Goal: Task Accomplishment & Management: Use online tool/utility

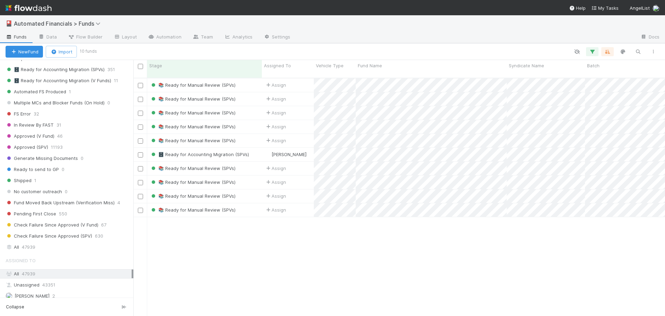
scroll to position [866, 0]
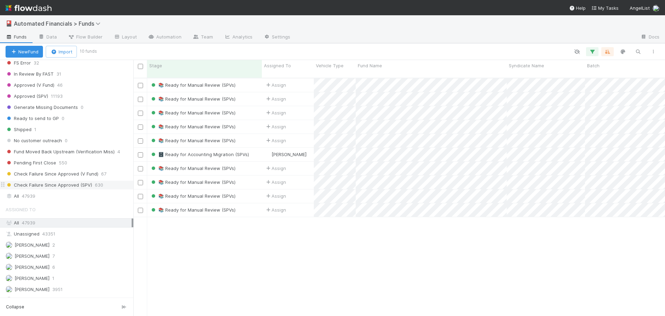
click at [57, 186] on span "Check Failure Since Approved (SPV)" at bounding box center [49, 185] width 87 height 9
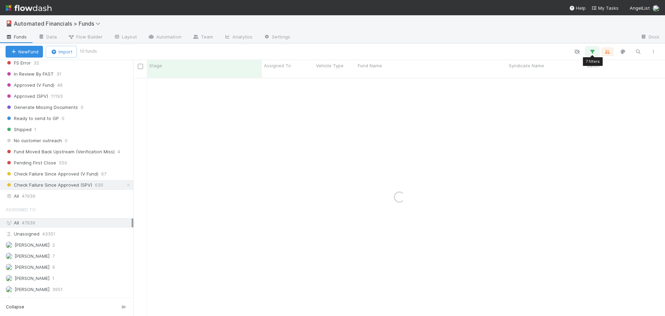
click at [591, 52] on icon "button" at bounding box center [592, 52] width 7 height 6
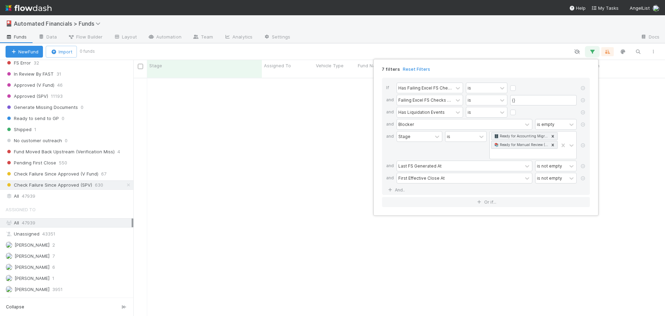
scroll to position [233, 527]
click at [413, 69] on link "Reset Filters" at bounding box center [416, 69] width 27 height 6
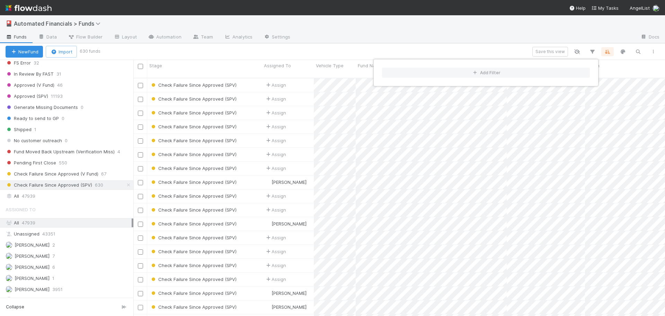
scroll to position [238, 527]
click at [636, 53] on div "Add Filter" at bounding box center [332, 158] width 665 height 316
click at [640, 51] on div "Add Filter" at bounding box center [332, 158] width 665 height 316
click at [639, 51] on icon "button" at bounding box center [638, 52] width 7 height 6
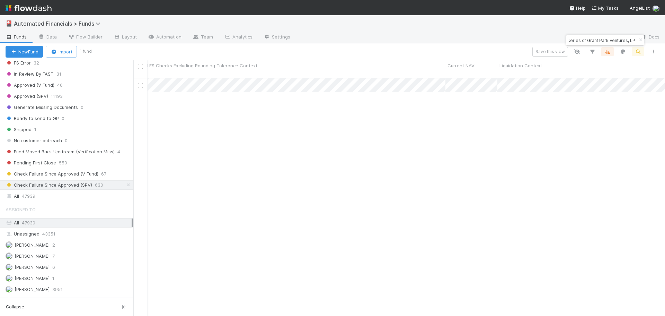
scroll to position [0, 10623]
type input "BA-0417 Fund I, a series of Grant Park Ventures, LP"
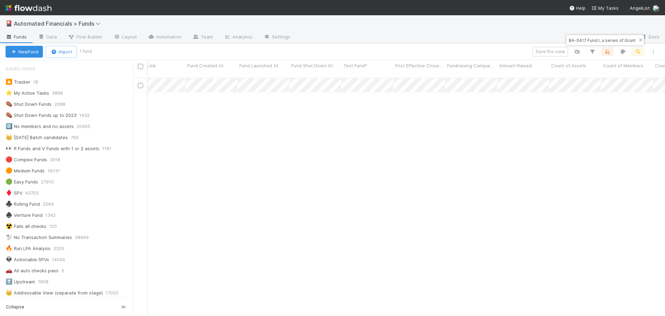
click at [640, 41] on icon "button" at bounding box center [640, 40] width 7 height 4
click at [639, 53] on icon "button" at bounding box center [638, 52] width 7 height 6
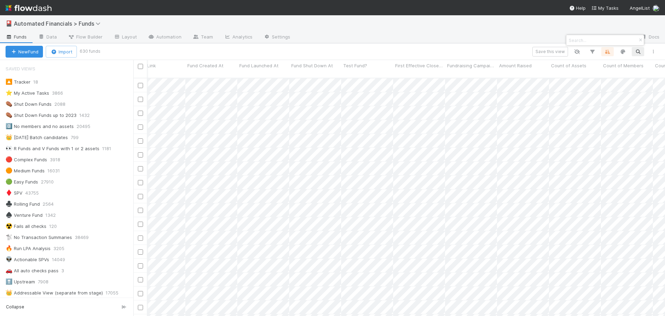
click at [589, 26] on div at bounding box center [332, 158] width 665 height 316
click at [594, 51] on icon "button" at bounding box center [592, 52] width 7 height 6
click at [491, 34] on div "Add Filter" at bounding box center [332, 158] width 665 height 316
click at [592, 51] on icon "button" at bounding box center [592, 52] width 7 height 6
click at [444, 74] on button "Add Filter" at bounding box center [486, 73] width 208 height 10
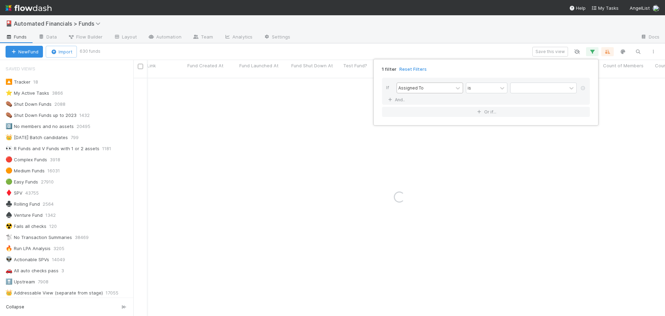
click at [428, 87] on div "Assigned To" at bounding box center [425, 88] width 56 height 10
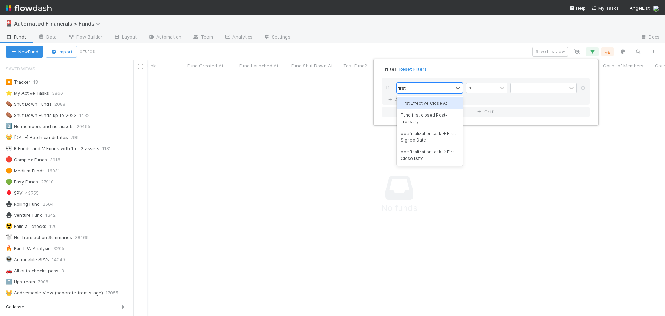
type input "first e"
click at [425, 103] on div "First Effective Close At" at bounding box center [430, 103] width 67 height 12
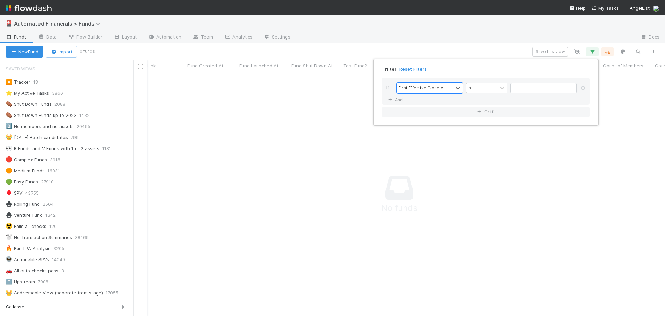
click at [489, 89] on div "is" at bounding box center [481, 88] width 31 height 10
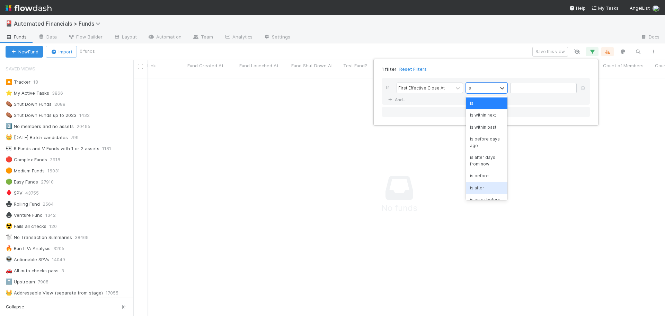
click at [485, 187] on div "is after" at bounding box center [487, 188] width 42 height 12
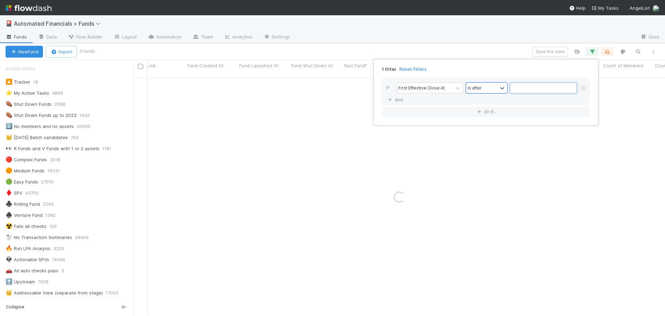
click at [515, 86] on input "text" at bounding box center [543, 88] width 67 height 10
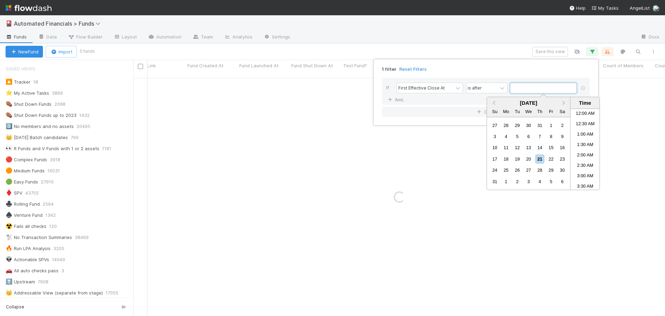
scroll to position [266, 0]
click at [494, 103] on span "Previous Month" at bounding box center [494, 103] width 0 height 8
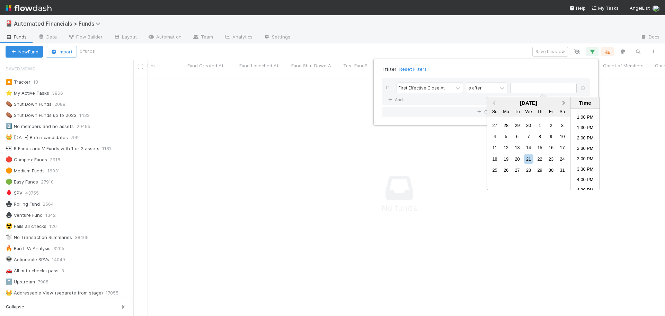
click at [564, 103] on span "Next Month" at bounding box center [564, 103] width 0 height 8
click at [508, 172] on div "30" at bounding box center [506, 169] width 9 height 9
type input "[DATE] 12:00:00 AM"
click at [499, 66] on div "1 filter Reset Filters" at bounding box center [486, 67] width 219 height 10
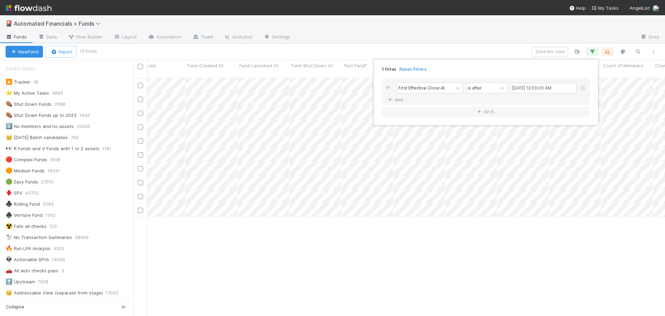
scroll to position [238, 527]
click at [475, 49] on div "1 filter Reset Filters If First Effective Close At is after [DATE] 12:00:00 AM …" at bounding box center [332, 158] width 665 height 316
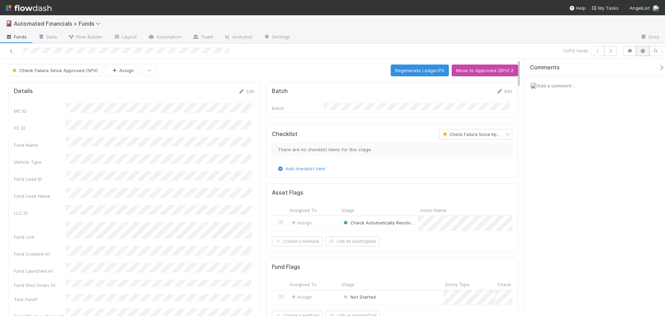
click at [645, 53] on button "button" at bounding box center [643, 51] width 13 height 10
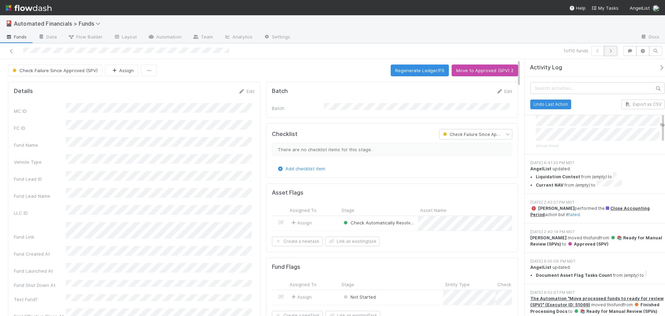
click at [612, 51] on icon "button" at bounding box center [610, 51] width 7 height 4
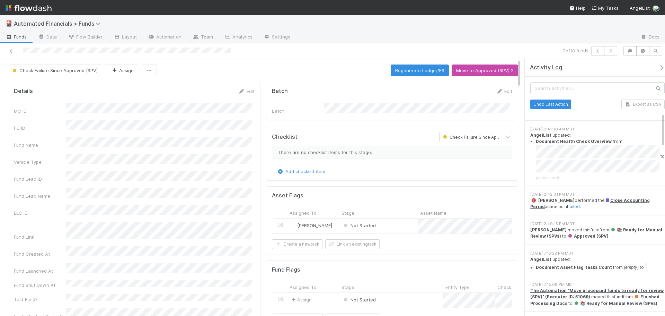
scroll to position [347, 0]
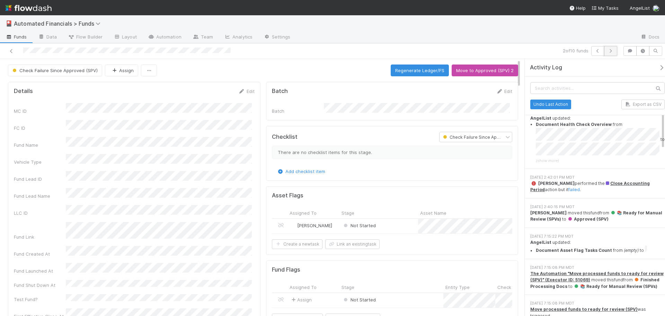
click at [609, 52] on icon "button" at bounding box center [610, 51] width 7 height 4
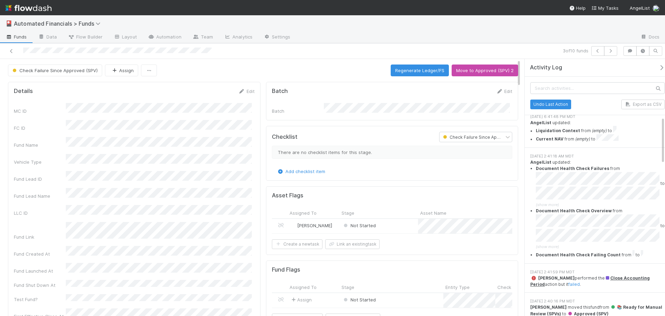
scroll to position [312, 0]
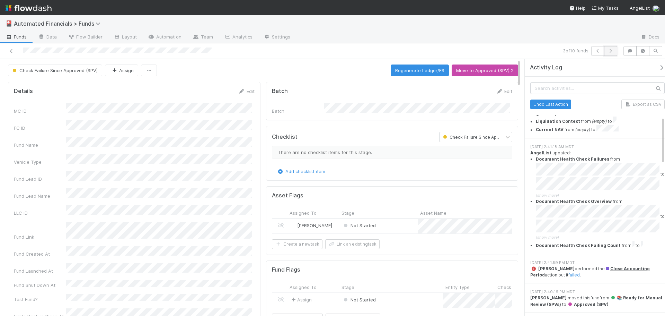
click at [613, 54] on button "button" at bounding box center [610, 51] width 13 height 10
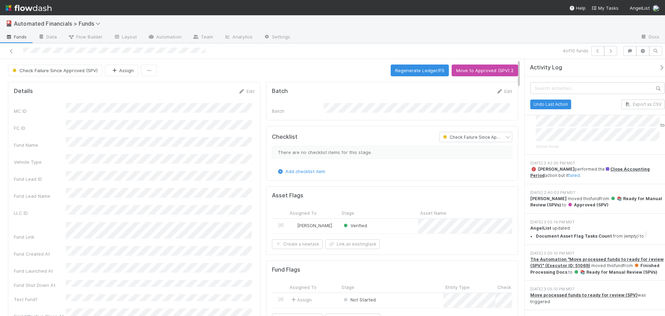
scroll to position [381, 0]
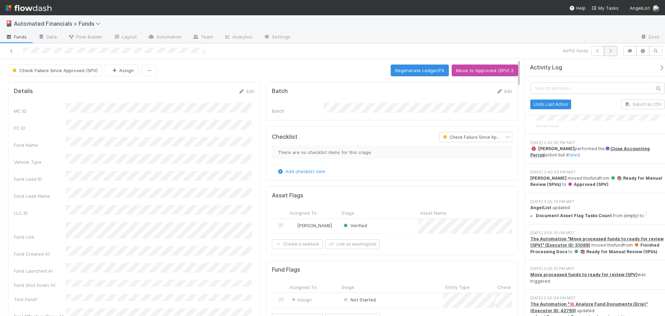
click at [614, 52] on icon "button" at bounding box center [610, 51] width 7 height 4
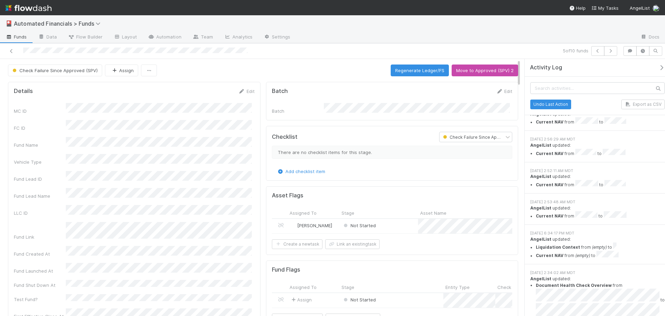
scroll to position [866, 0]
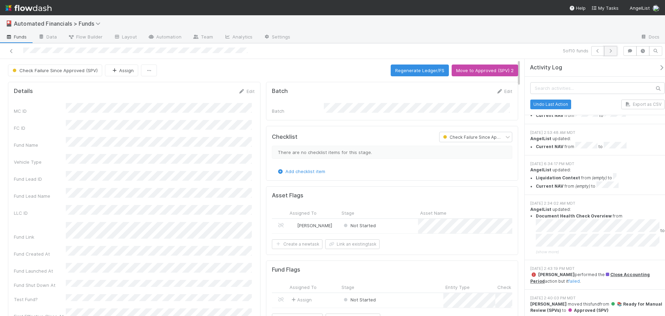
click at [614, 50] on icon "button" at bounding box center [610, 51] width 7 height 4
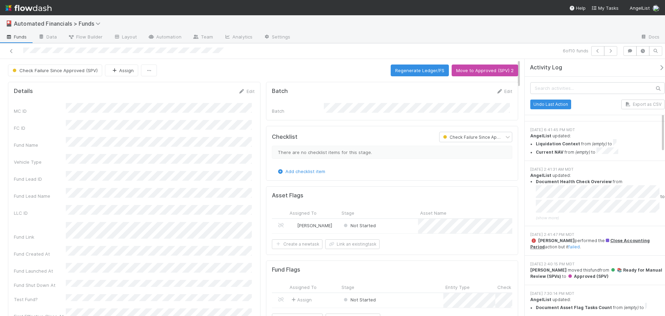
scroll to position [312, 0]
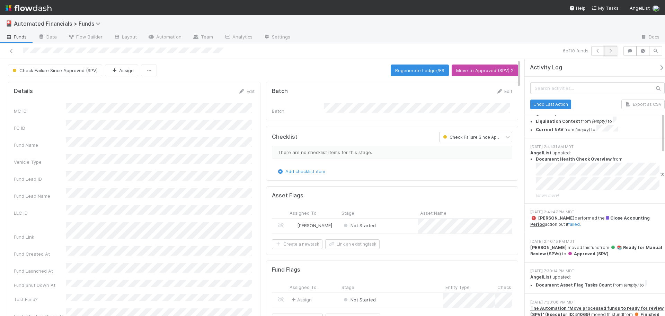
click at [612, 51] on icon "button" at bounding box center [610, 51] width 7 height 4
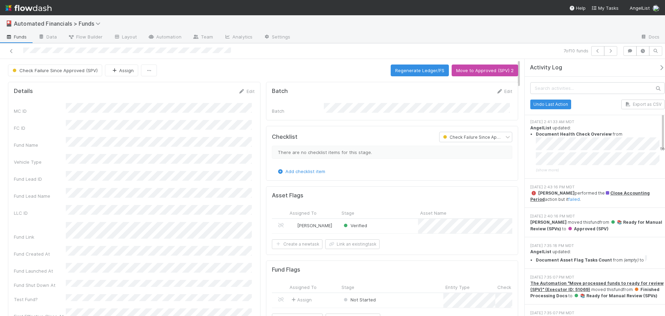
scroll to position [347, 0]
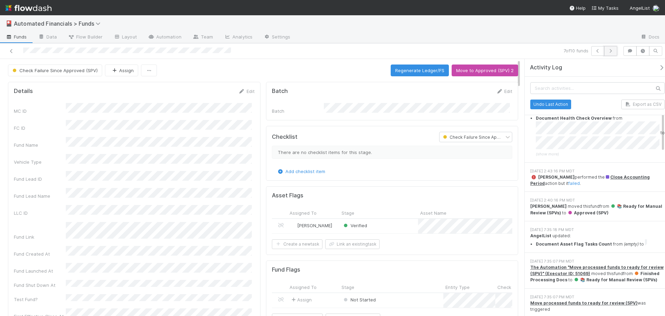
click at [613, 51] on icon "button" at bounding box center [610, 51] width 7 height 4
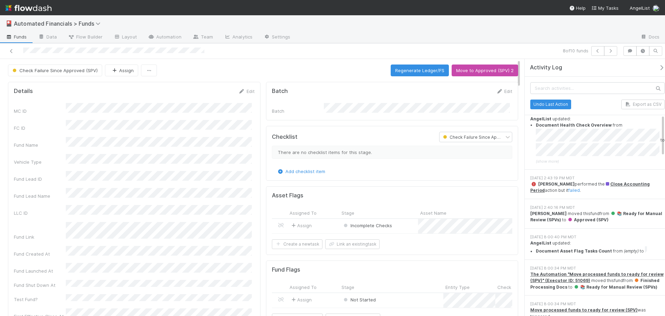
scroll to position [347, 0]
click at [611, 52] on icon "button" at bounding box center [610, 51] width 7 height 4
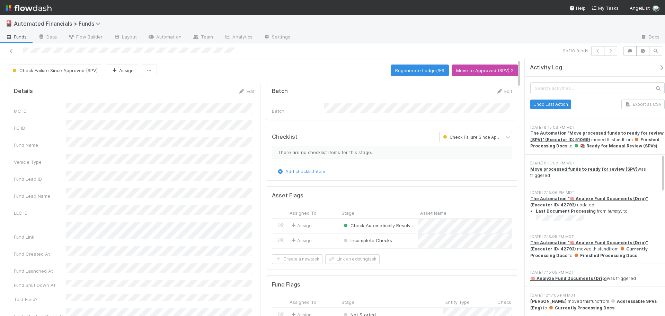
scroll to position [624, 0]
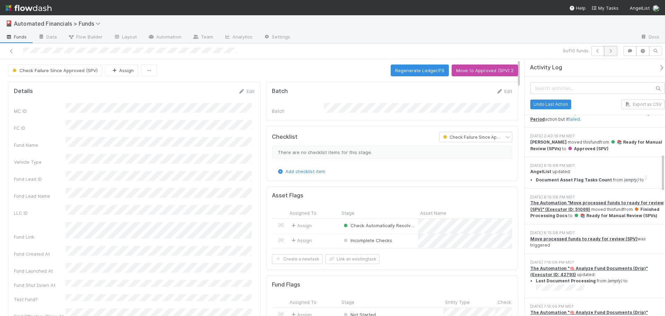
click at [613, 51] on icon "button" at bounding box center [610, 51] width 7 height 4
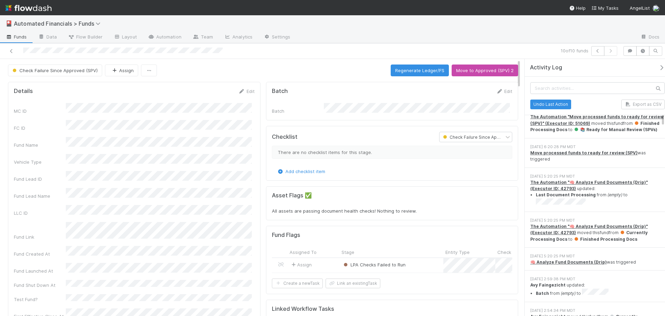
scroll to position [970, 0]
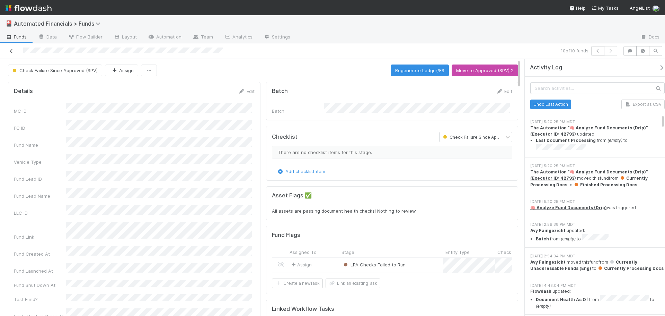
click at [9, 49] on link at bounding box center [11, 50] width 7 height 7
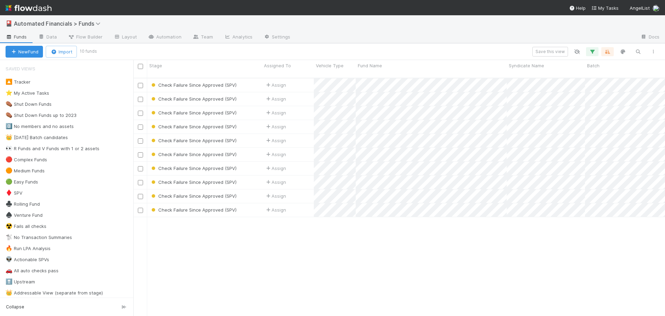
scroll to position [238, 527]
click at [141, 67] on input "checkbox" at bounding box center [140, 66] width 5 height 5
checkbox input "true"
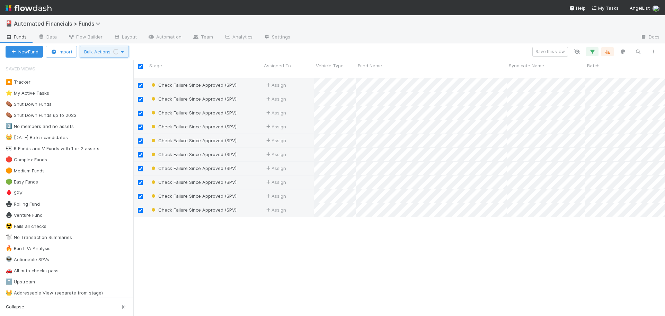
click at [100, 53] on span "Bulk Actions Loading..." at bounding box center [104, 52] width 40 height 6
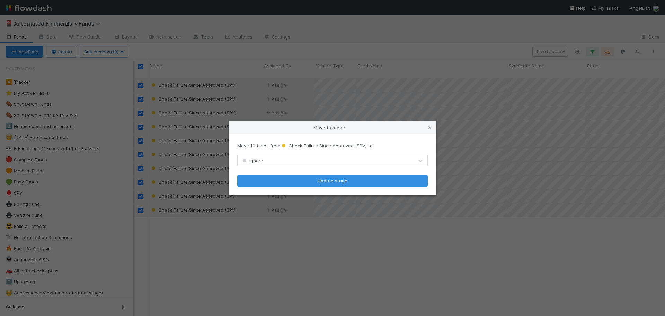
click at [262, 161] on span "Ignore" at bounding box center [252, 161] width 22 height 6
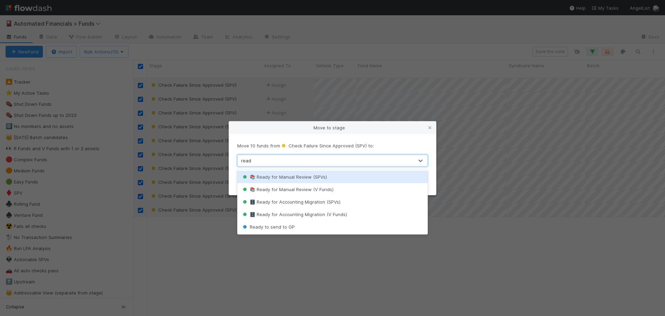
type input "ready"
click at [289, 177] on span "📚 Ready for Manual Review (SPVs)" at bounding box center [285, 177] width 86 height 6
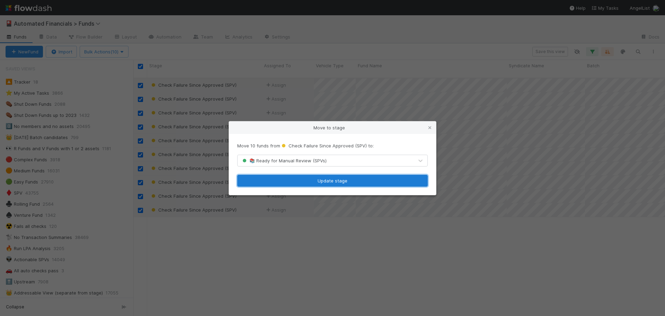
click at [335, 183] on button "Update stage" at bounding box center [332, 181] width 191 height 12
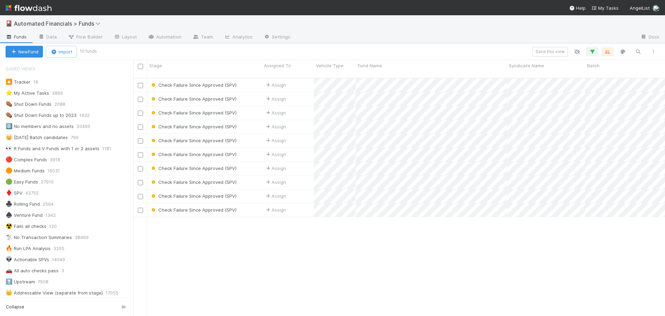
checkbox input "false"
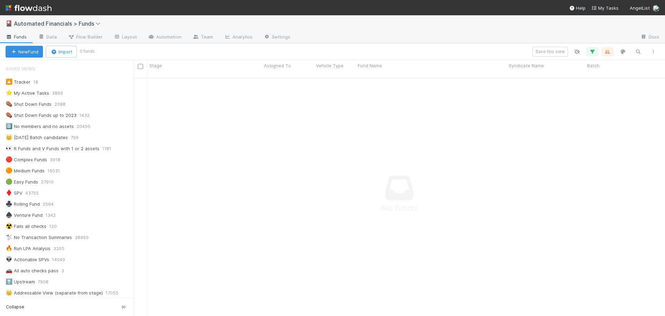
scroll to position [233, 527]
click at [594, 53] on icon "button" at bounding box center [592, 52] width 7 height 6
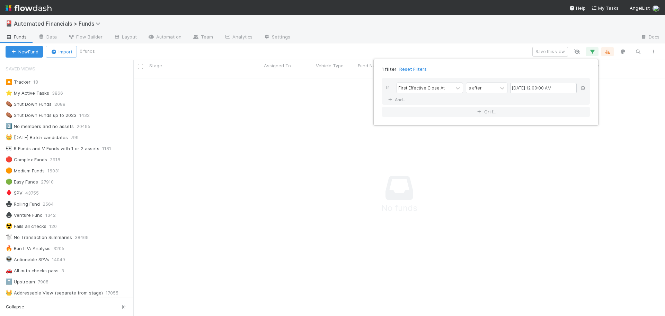
click at [584, 88] on icon at bounding box center [583, 88] width 7 height 4
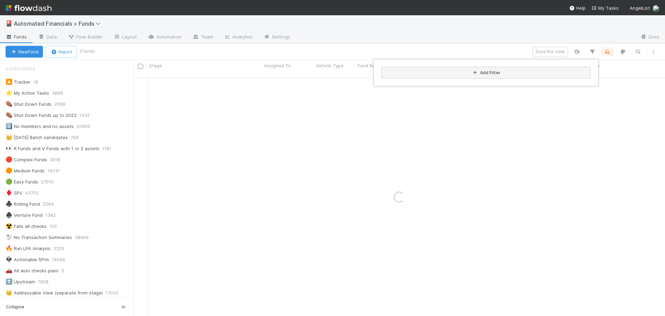
click at [520, 72] on button "Add Filter" at bounding box center [486, 73] width 208 height 10
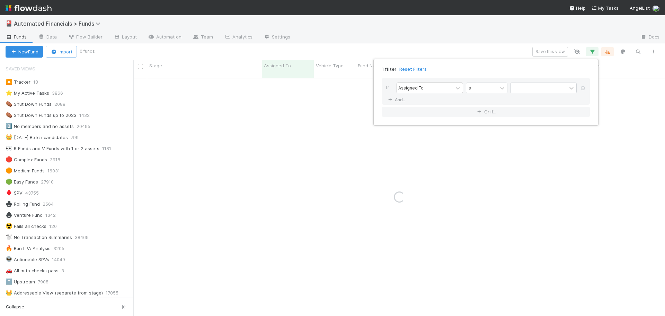
click at [417, 85] on div "Assigned To" at bounding box center [411, 88] width 25 height 6
type input "last c"
click at [445, 116] on div "Last Closed Period Closed At" at bounding box center [430, 125] width 67 height 18
click at [488, 89] on div "is" at bounding box center [481, 88] width 31 height 10
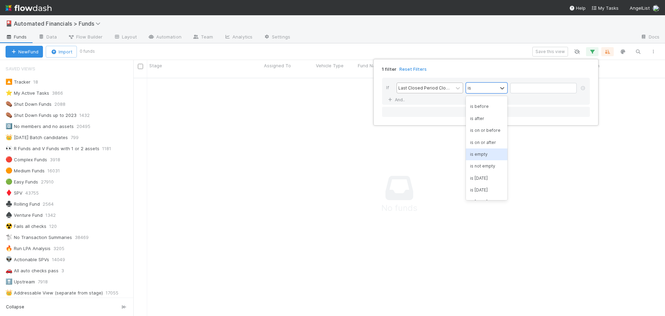
click at [483, 160] on div "is empty" at bounding box center [487, 154] width 42 height 12
click at [482, 52] on div "1 filter Reset Filters If Last Closed Period Closed At option is empty, selecte…" at bounding box center [332, 158] width 665 height 316
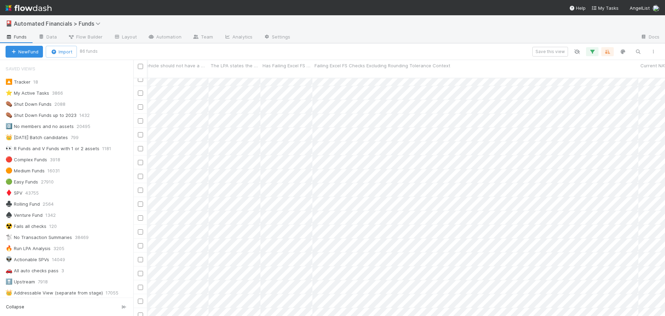
scroll to position [0, 10560]
click at [593, 51] on icon "button" at bounding box center [592, 52] width 7 height 6
click at [593, 51] on div "1 filter Reset Filters If Last Closed Period Closed At is empty And.. Or if..." at bounding box center [332, 158] width 665 height 316
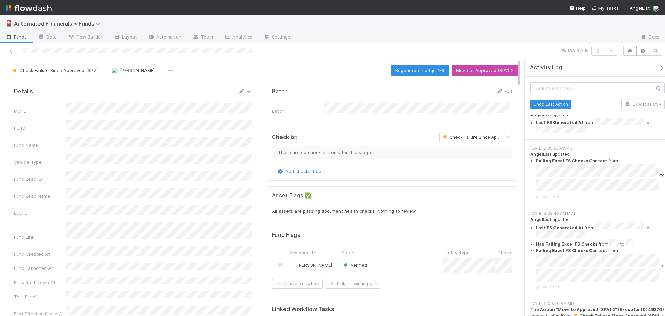
scroll to position [1253, 0]
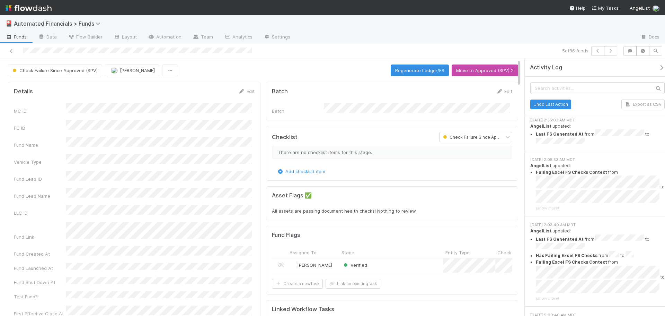
drag, startPoint x: 663, startPoint y: 235, endPoint x: 660, endPoint y: 100, distance: 134.8
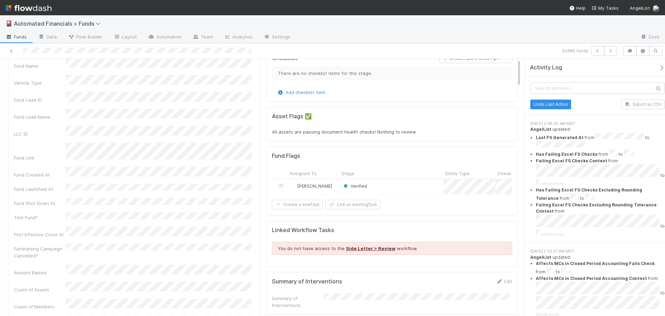
scroll to position [0, 0]
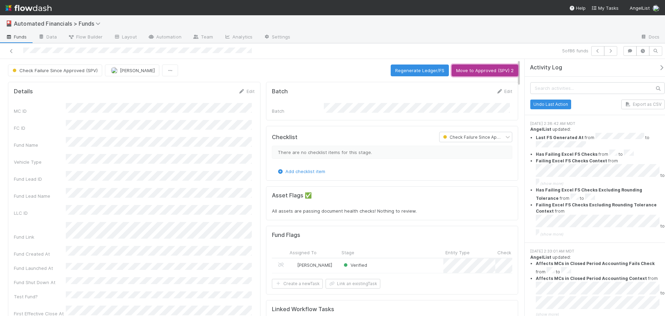
click at [499, 71] on button "Move to Approved (SPV) 2" at bounding box center [485, 70] width 67 height 12
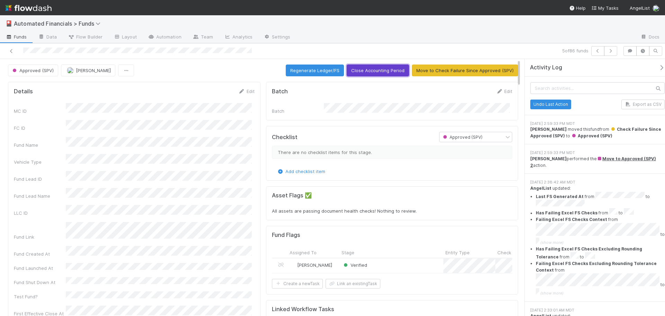
click at [371, 70] on button "Close Accounting Period" at bounding box center [378, 70] width 62 height 12
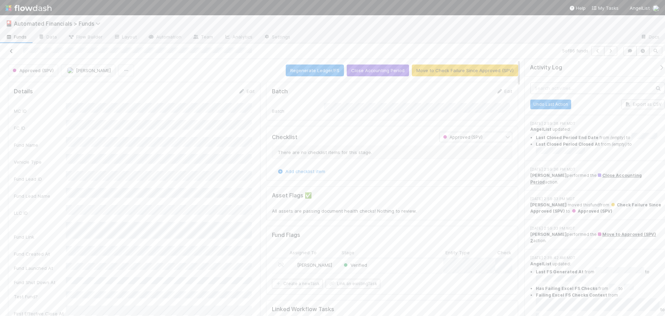
click at [11, 50] on icon at bounding box center [11, 51] width 7 height 5
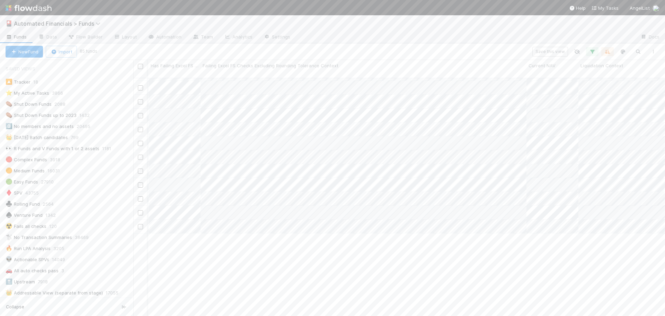
scroll to position [0, 10526]
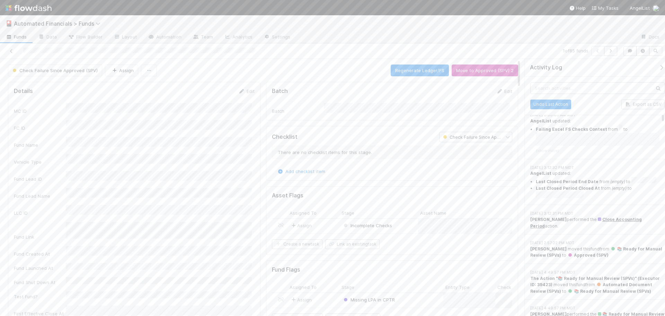
scroll to position [1213, 0]
click at [615, 53] on button "button" at bounding box center [610, 51] width 13 height 10
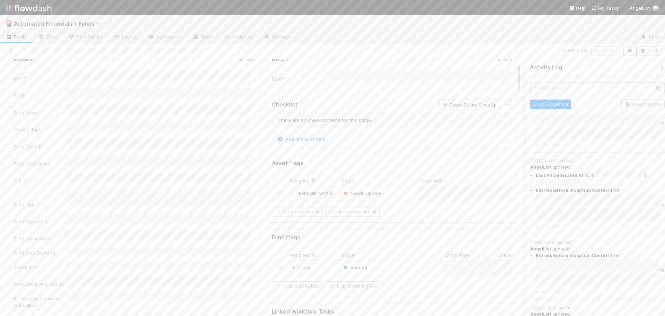
scroll to position [69, 0]
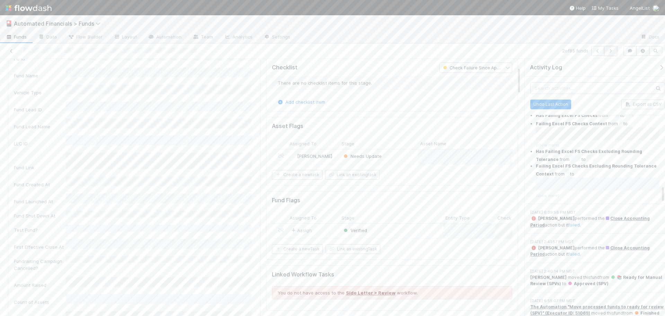
click at [614, 51] on button "button" at bounding box center [610, 51] width 13 height 10
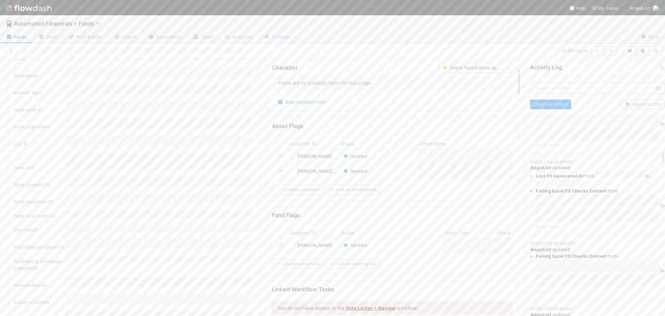
scroll to position [4574, 0]
drag, startPoint x: 662, startPoint y: 165, endPoint x: 599, endPoint y: 299, distance: 147.7
click at [11, 50] on icon at bounding box center [11, 51] width 7 height 5
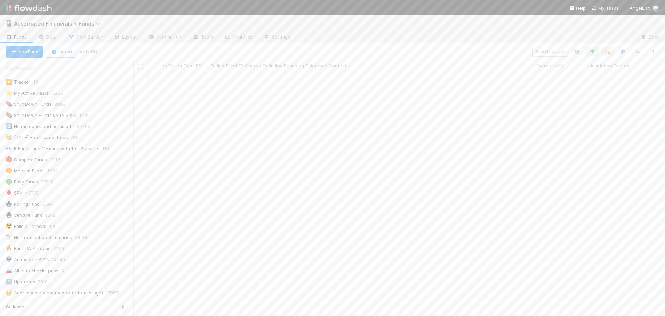
scroll to position [0, 10518]
click at [592, 51] on icon "button" at bounding box center [592, 52] width 7 height 6
click at [592, 51] on div "1 filter Reset Filters If Last Closed Period Closed At is empty And.. Or if..." at bounding box center [332, 158] width 665 height 316
click at [594, 49] on icon "button" at bounding box center [592, 52] width 7 height 6
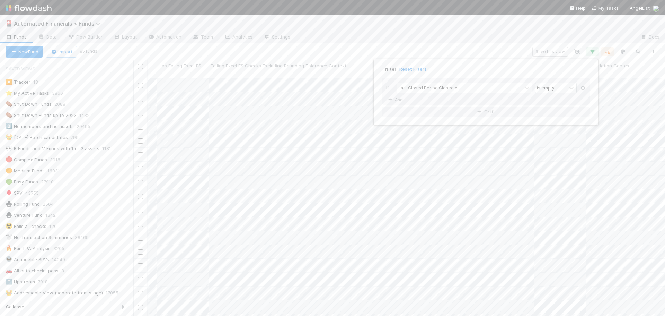
click at [584, 88] on icon at bounding box center [583, 88] width 7 height 4
drag, startPoint x: 616, startPoint y: 36, endPoint x: 638, endPoint y: 54, distance: 28.6
click at [616, 36] on div "Add Filter" at bounding box center [332, 158] width 665 height 316
click at [640, 51] on div "Add Filter" at bounding box center [332, 158] width 665 height 316
click at [640, 50] on icon "button" at bounding box center [638, 52] width 7 height 6
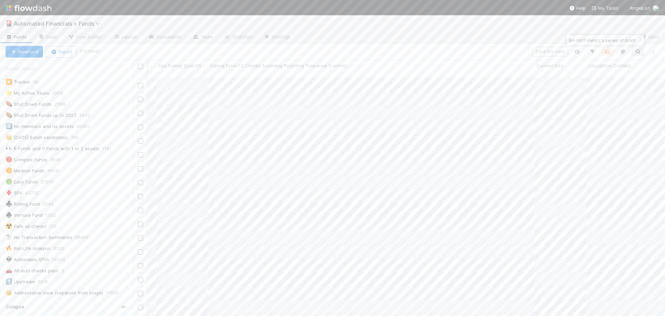
scroll to position [0, 44]
type input "BA-0417 Fund I, a series of Grant Park Ventures, LP"
click at [527, 36] on div at bounding box center [465, 37] width 339 height 11
click at [284, 109] on div "Check Failure Since Approved (SPV) Assign 4/17/25, 1:55:15 AM 8/16/25, 3:09:29 …" at bounding box center [399, 199] width 532 height 243
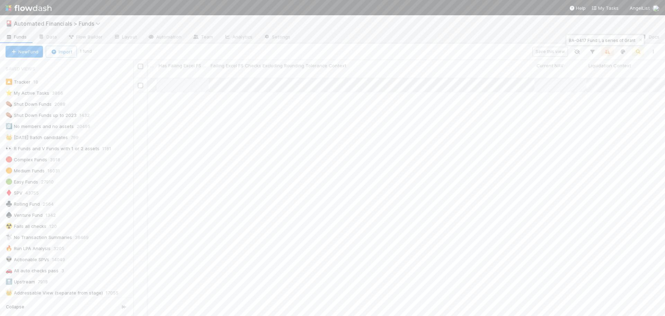
drag, startPoint x: 423, startPoint y: 169, endPoint x: 541, endPoint y: 156, distance: 118.1
click at [423, 169] on div "Check Failure Since Approved (SPV) Assign 4/17/25, 1:55:15 AM 8/16/25, 3:09:29 …" at bounding box center [399, 199] width 532 height 243
click at [641, 40] on icon "button" at bounding box center [640, 40] width 7 height 4
click at [639, 53] on icon "button" at bounding box center [638, 52] width 7 height 6
type input "DI-0513 Fund I, a series of New Stack Ventures, LP"
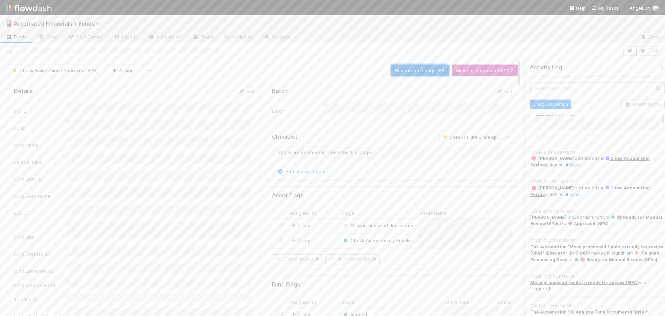
click at [418, 71] on button "Regenerate Ledger/FS" at bounding box center [420, 70] width 58 height 12
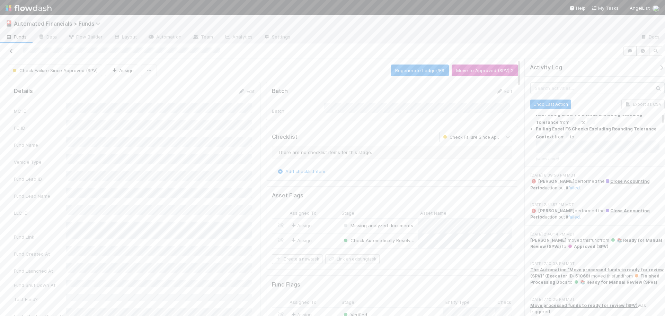
click at [11, 50] on icon at bounding box center [11, 51] width 7 height 5
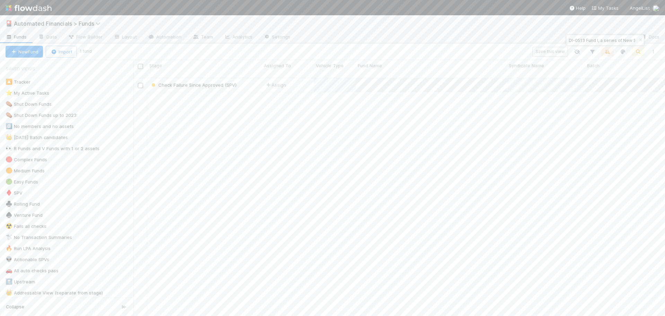
scroll to position [238, 527]
click at [640, 40] on icon "button" at bounding box center [640, 40] width 7 height 4
click at [638, 54] on icon "button" at bounding box center [638, 52] width 7 height 6
type input "BA-0417 Fund I, a series of Grant Park Ventures, LP"
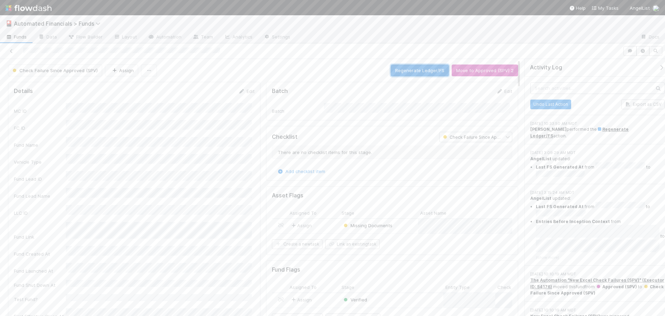
click at [403, 73] on button "Regenerate Ledger/FS" at bounding box center [420, 70] width 58 height 12
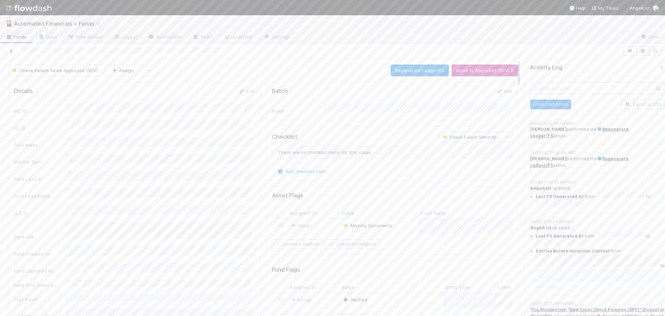
click at [11, 51] on icon at bounding box center [11, 51] width 7 height 5
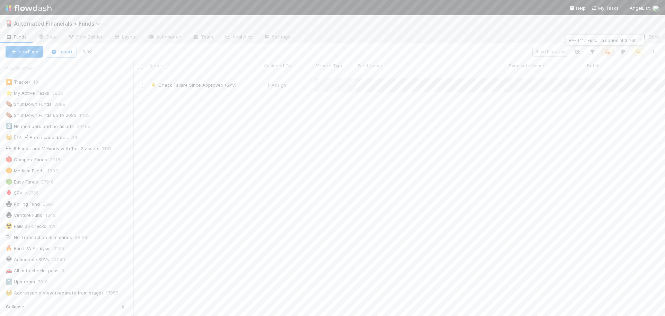
scroll to position [6, 6]
click at [641, 40] on icon "button" at bounding box center [640, 40] width 7 height 4
click at [637, 52] on icon "button" at bounding box center [638, 52] width 7 height 6
paste input "MT Gaingels and Flucas Fund I, a series of Zachary Ginsburg Funds, LP"
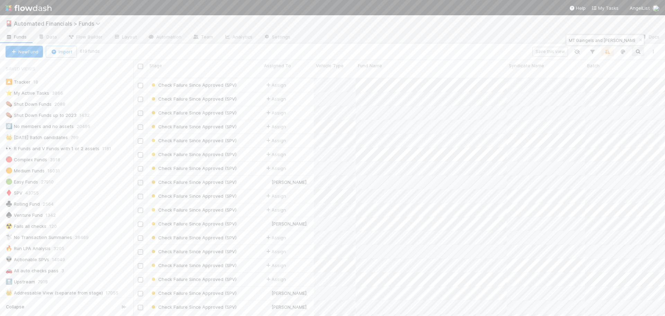
scroll to position [0, 84]
type input "MT Gaingels and Flucas Fund I, a series of Zachary Ginsburg Funds, LP"
click at [522, 41] on div at bounding box center [465, 37] width 339 height 11
click at [630, 41] on div "MT Gaingels and Flucas Fund I, a series of Zachary Ginsburg Funds, LP" at bounding box center [606, 40] width 78 height 10
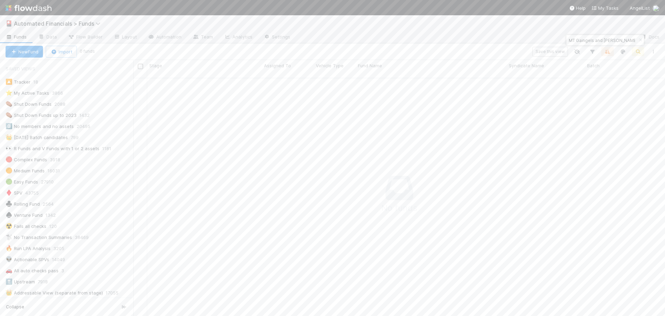
click at [614, 41] on input "MT Gaingels and Flucas Fund I, a series of Zachary Ginsburg Funds, LP" at bounding box center [602, 40] width 69 height 8
click at [570, 40] on input "MT Gaingels and Flucas Fund I, a series of Zachary Ginsburg Funds, LP" at bounding box center [602, 40] width 69 height 8
drag, startPoint x: 569, startPoint y: 40, endPoint x: 636, endPoint y: 40, distance: 66.9
click at [636, 40] on div "MT Gaingels and Flucas Fund I, a series of Zachary Ginsburg Funds, LP" at bounding box center [606, 40] width 78 height 10
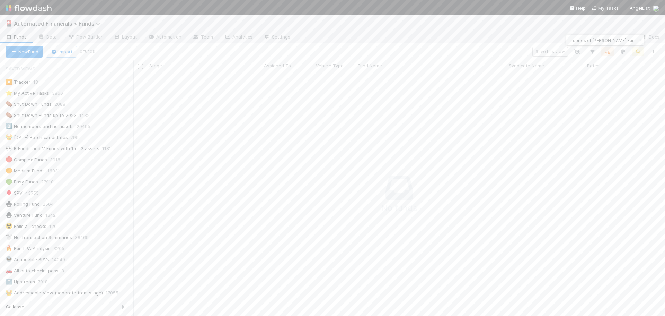
scroll to position [0, 0]
click at [554, 25] on div "🎴 Automated Financials > Funds" at bounding box center [332, 23] width 665 height 17
click at [29, 229] on span "47939" at bounding box center [29, 230] width 14 height 9
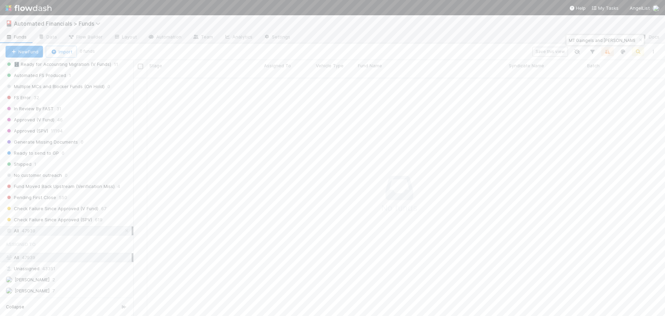
click at [578, 39] on input "MT Gaingels and Flucas Fund I, a series of Zachary Ginsburg Funds, LP" at bounding box center [602, 40] width 69 height 8
drag, startPoint x: 601, startPoint y: 39, endPoint x: 628, endPoint y: 44, distance: 27.9
click at [601, 39] on input "MT Gaingels and Flucas Fund I, a series of Zachary Ginsburg Funds, LP" at bounding box center [602, 40] width 69 height 8
click at [640, 39] on icon "button" at bounding box center [640, 40] width 7 height 4
click at [639, 51] on icon "button" at bounding box center [638, 52] width 7 height 6
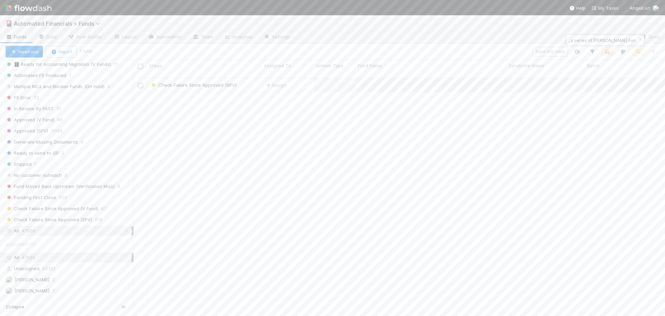
scroll to position [238, 527]
type input "MT Gaingels and Flucas Fund I, a series of Zachary Ginsburg Funds, LP"
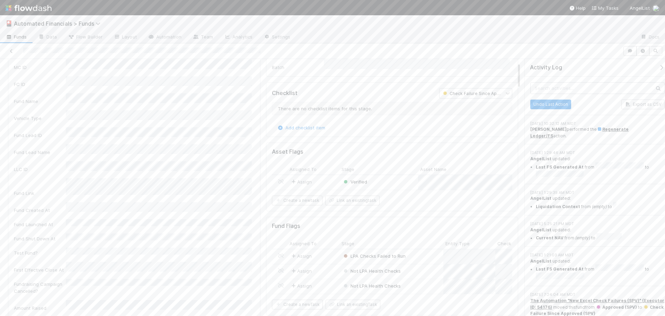
scroll to position [35, 0]
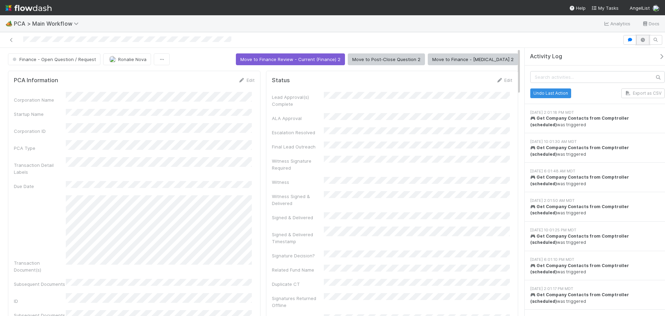
click at [644, 42] on icon "button" at bounding box center [643, 40] width 7 height 4
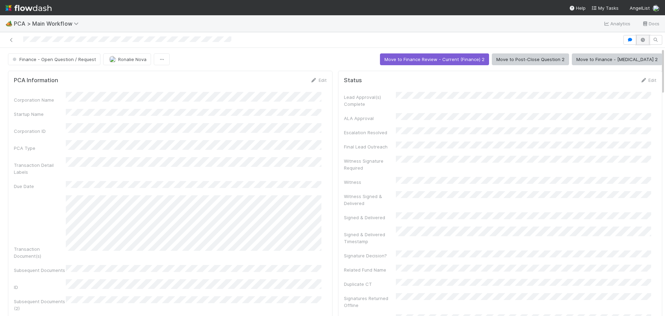
click at [644, 42] on button "button" at bounding box center [643, 40] width 13 height 10
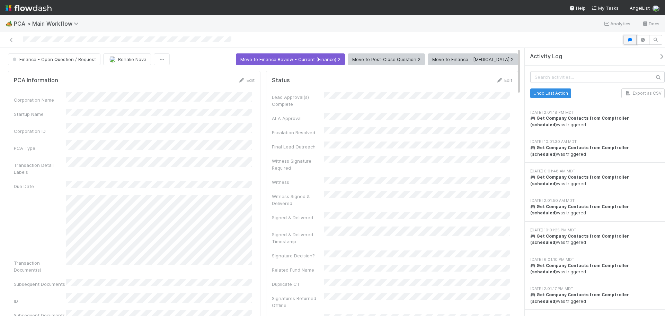
click at [630, 42] on button "button" at bounding box center [630, 40] width 13 height 10
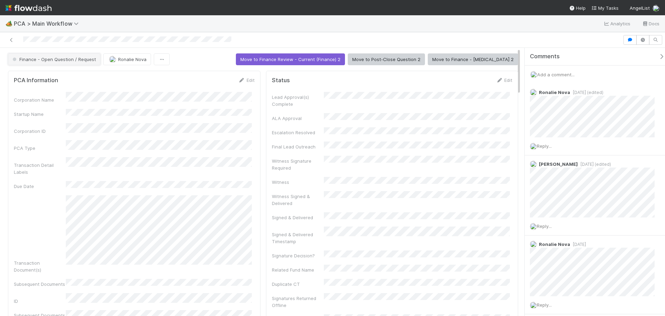
click at [75, 63] on button "Finance - Open Question / Request" at bounding box center [54, 59] width 93 height 12
click at [176, 108] on div at bounding box center [332, 158] width 665 height 316
click at [162, 61] on icon "button" at bounding box center [161, 59] width 7 height 5
click at [162, 61] on div "Duplicate Delete" at bounding box center [332, 158] width 665 height 316
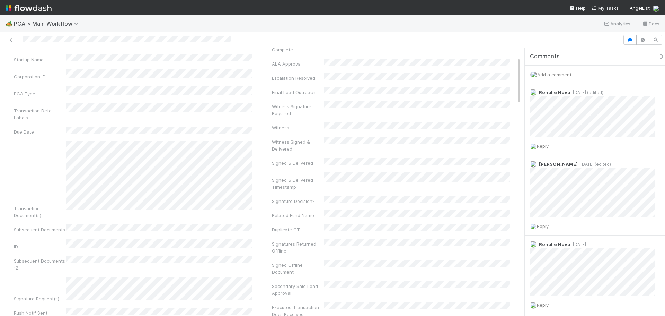
scroll to position [0, 0]
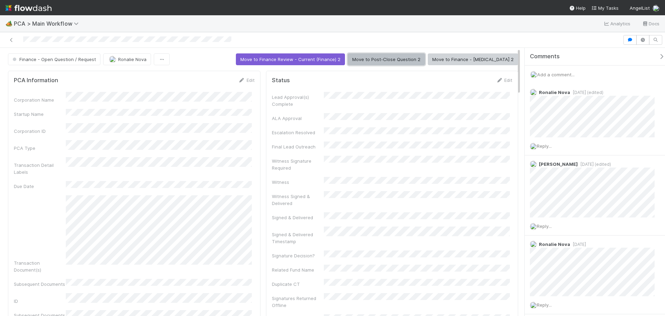
click at [408, 59] on button "Move to Post-Close Question 2" at bounding box center [386, 59] width 77 height 12
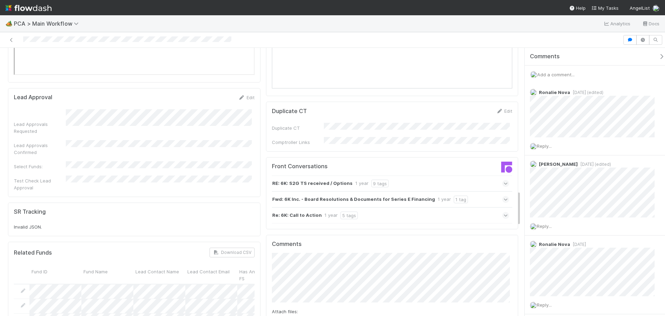
scroll to position [1074, 0]
click at [292, 228] on span "Charlie Bell" at bounding box center [304, 228] width 35 height 6
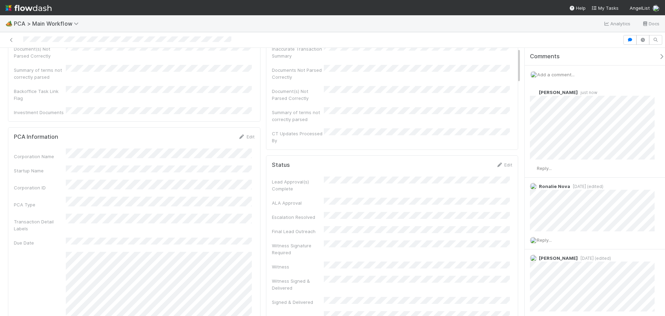
scroll to position [0, 0]
